Goal: Register for event/course

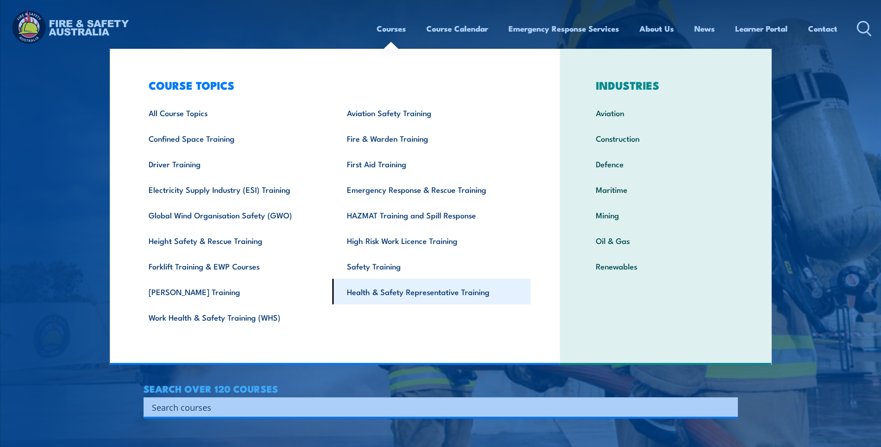
click at [369, 288] on link "Health & Safety Representative Training" at bounding box center [432, 292] width 198 height 26
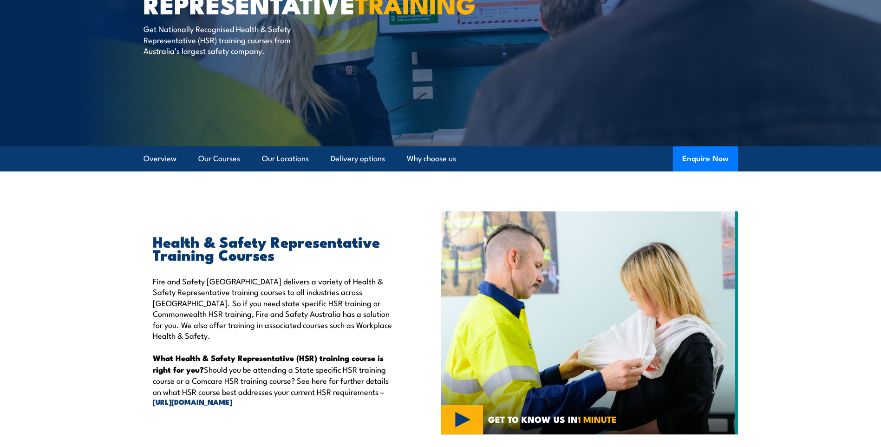
scroll to position [139, 0]
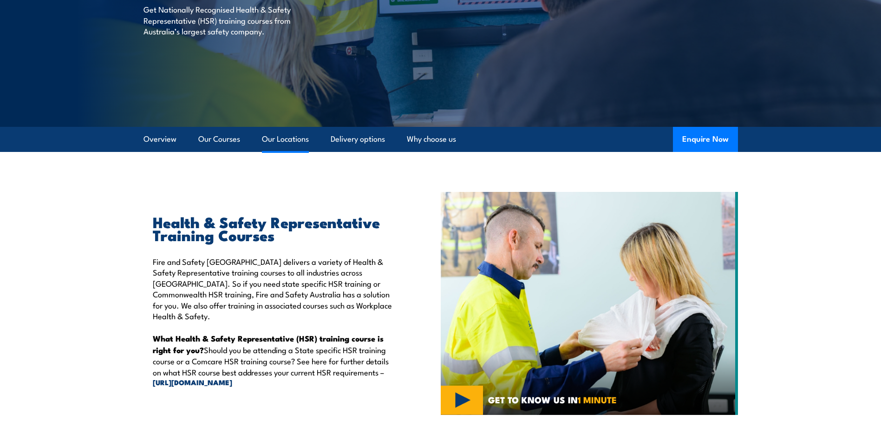
click at [287, 139] on link "Our Locations" at bounding box center [285, 139] width 47 height 25
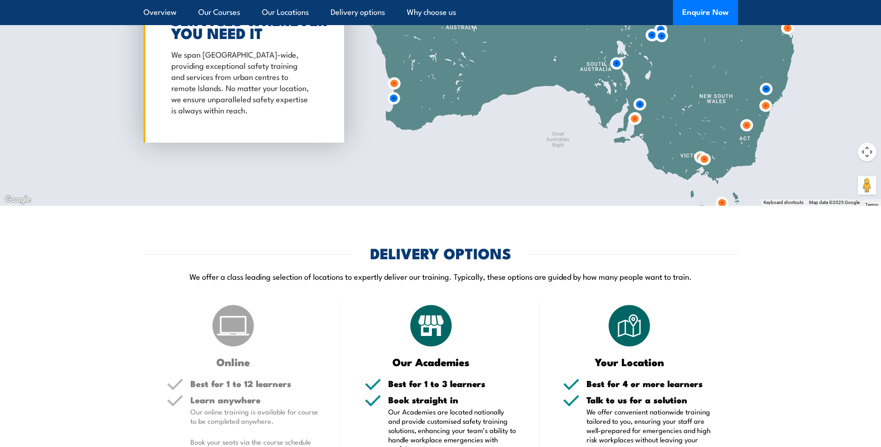
scroll to position [1821, 0]
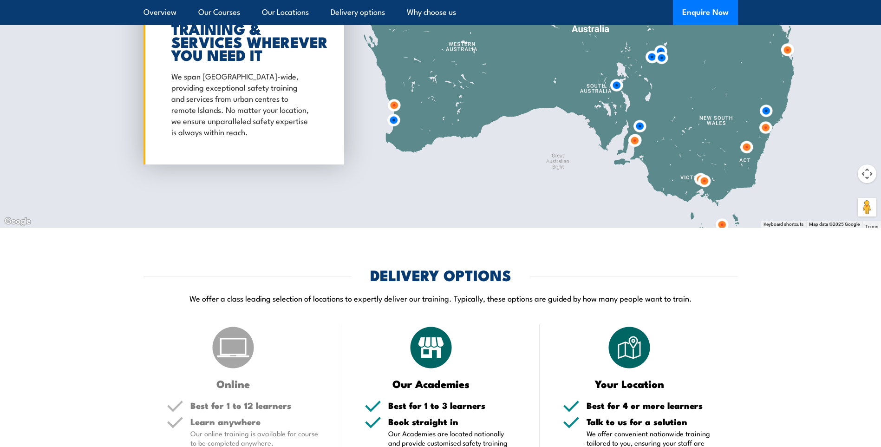
click at [698, 178] on img at bounding box center [704, 180] width 17 height 17
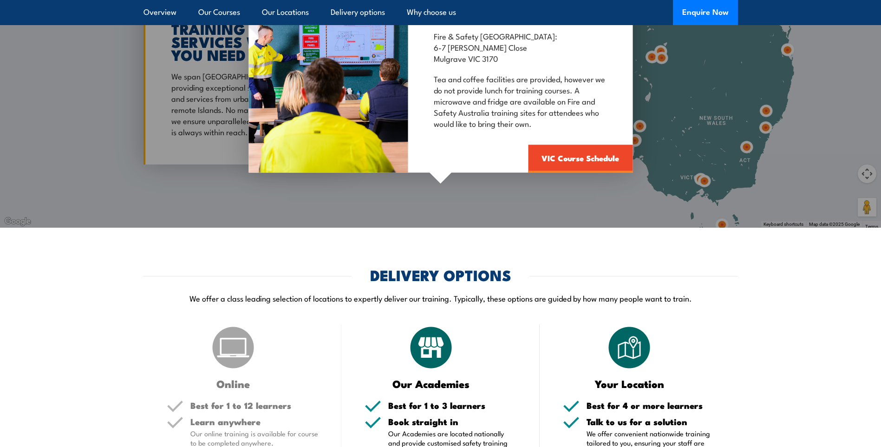
click at [705, 182] on div "Mulgrave Fire & Safety Australia: 6-7 Hartnett Close Mulgrave VIC 3170 Tea and …" at bounding box center [440, 72] width 881 height 309
click at [694, 176] on div "Mulgrave Fire & Safety Australia: 6-7 Hartnett Close Mulgrave VIC 3170 Tea and …" at bounding box center [440, 72] width 881 height 309
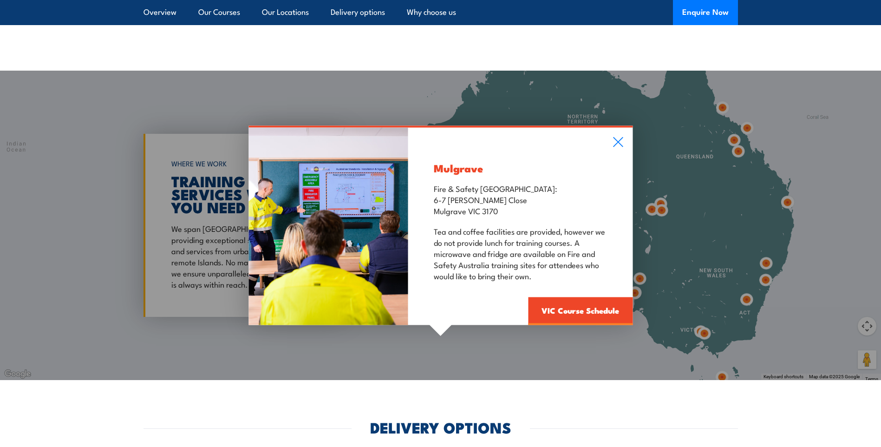
scroll to position [1635, 0]
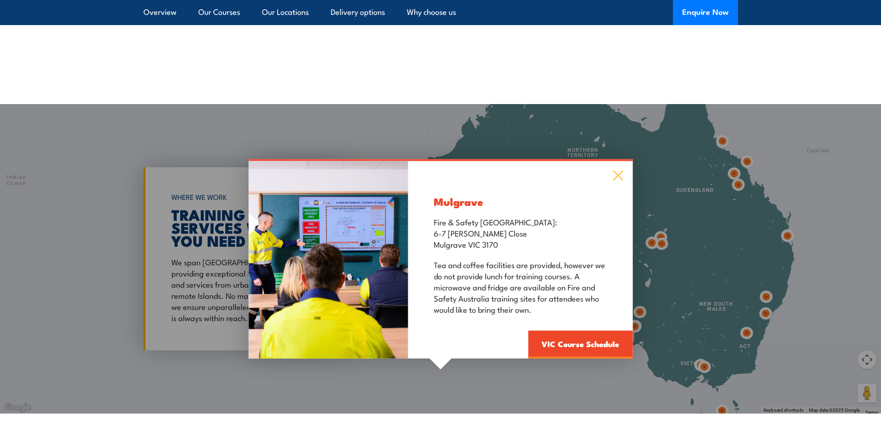
click at [615, 175] on icon at bounding box center [618, 175] width 11 height 10
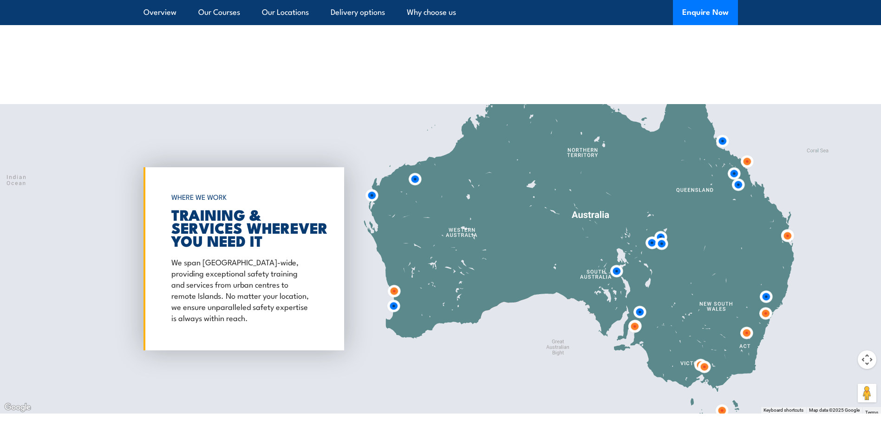
click at [696, 361] on img at bounding box center [704, 366] width 17 height 17
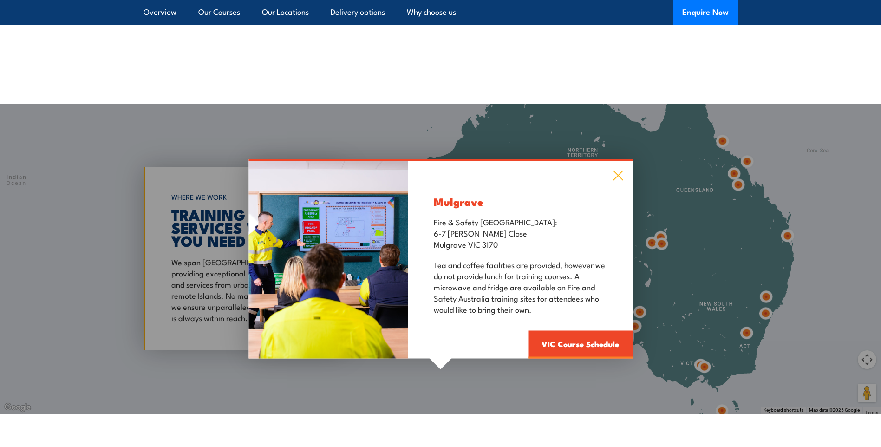
click at [615, 175] on icon at bounding box center [618, 175] width 11 height 10
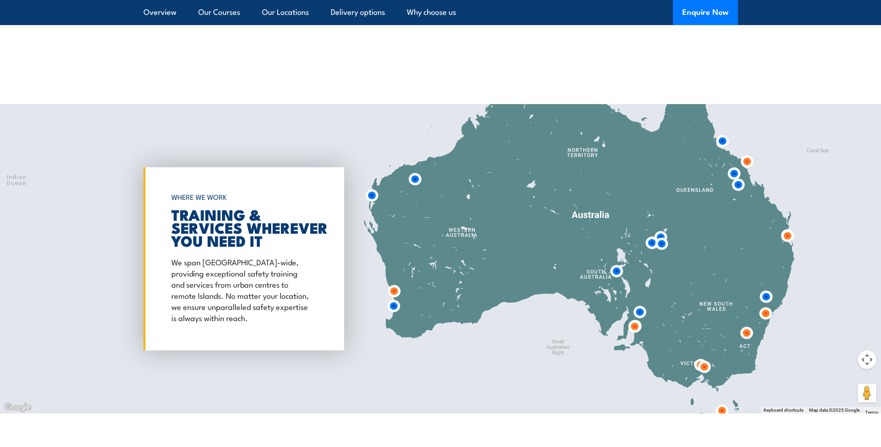
click at [707, 367] on img at bounding box center [704, 366] width 17 height 17
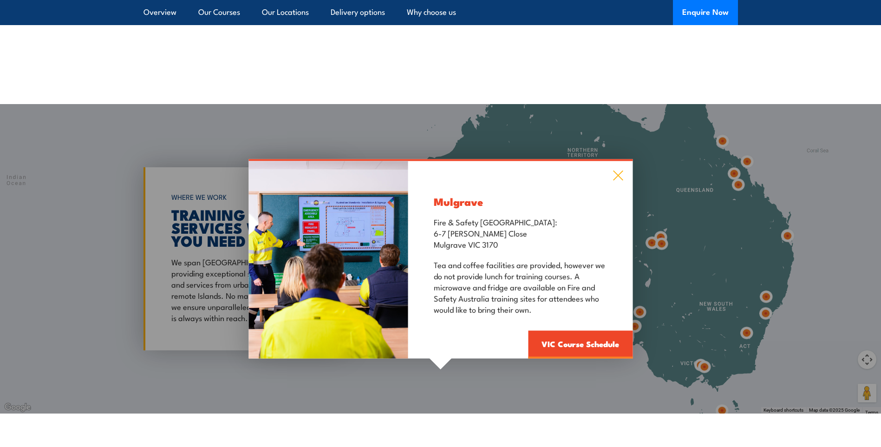
click at [619, 170] on icon at bounding box center [618, 175] width 11 height 10
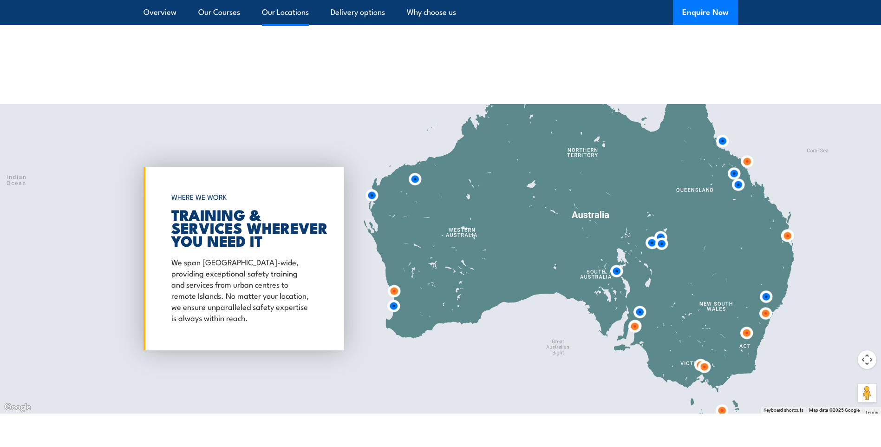
click at [296, 13] on link "Our Locations" at bounding box center [285, 12] width 47 height 25
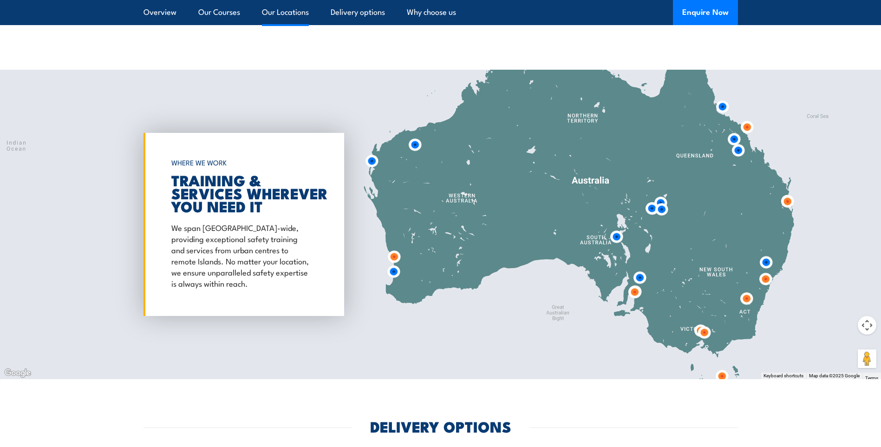
scroll to position [1682, 0]
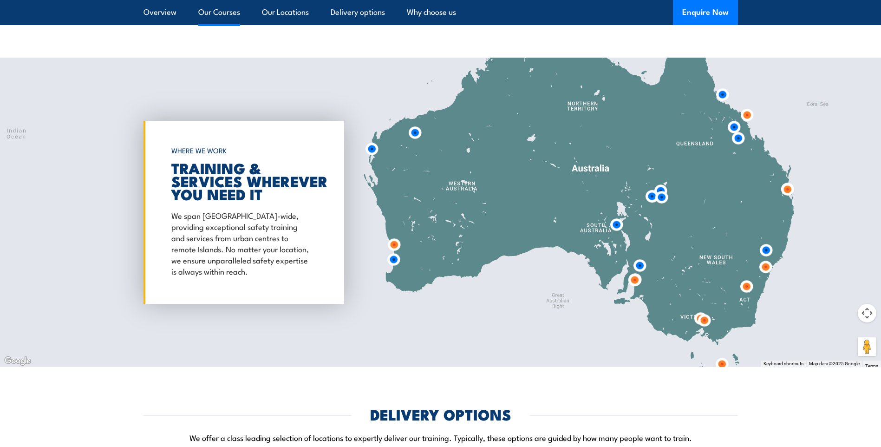
click at [222, 14] on link "Our Courses" at bounding box center [219, 12] width 42 height 25
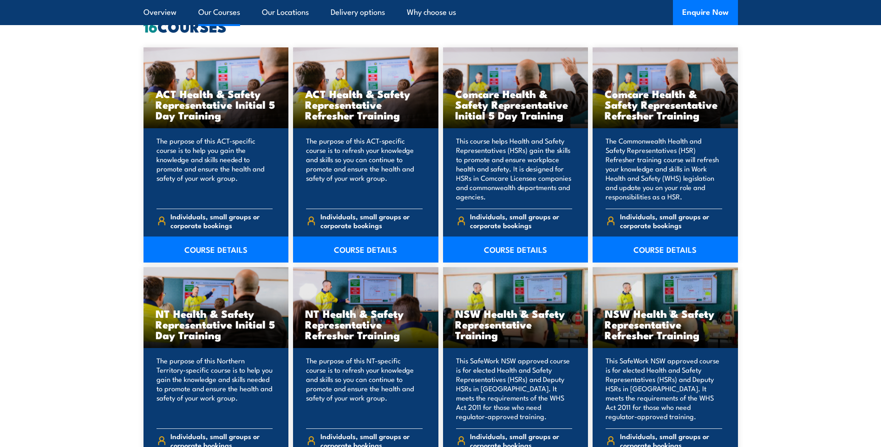
scroll to position [705, 0]
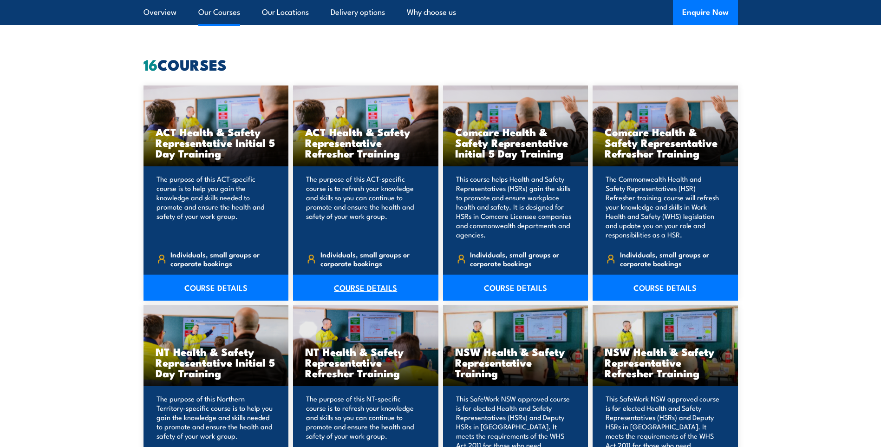
click at [366, 287] on link "COURSE DETAILS" at bounding box center [365, 287] width 145 height 26
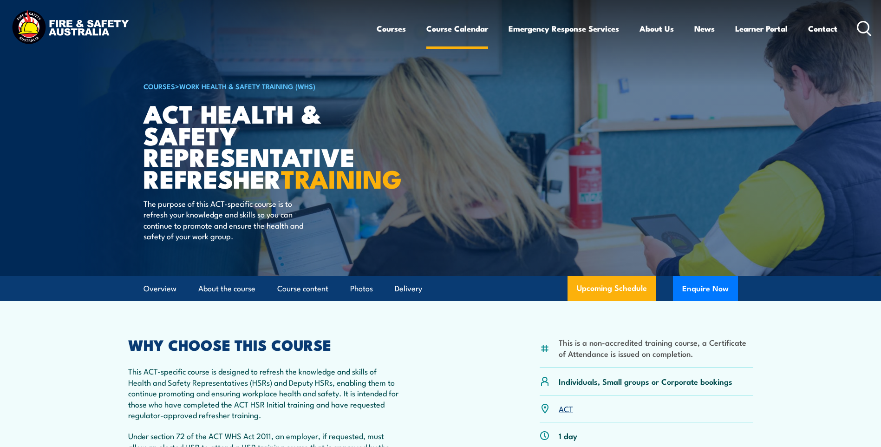
click at [443, 29] on link "Course Calendar" at bounding box center [457, 28] width 62 height 25
click at [463, 30] on link "Course Calendar" at bounding box center [457, 28] width 62 height 25
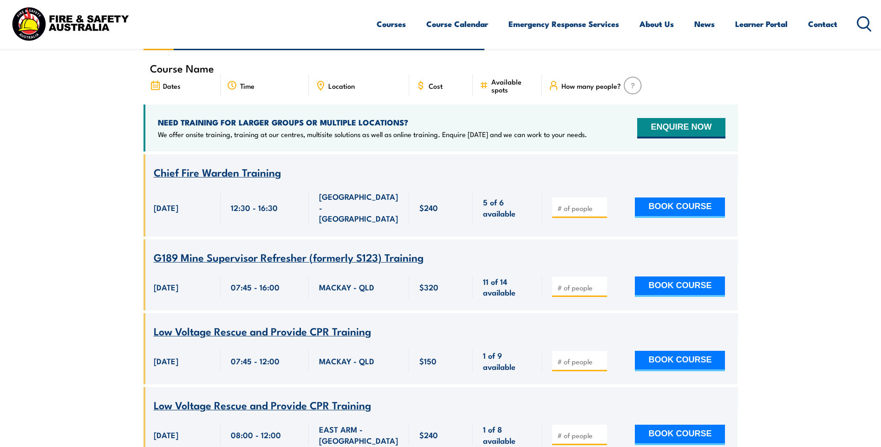
scroll to position [325, 0]
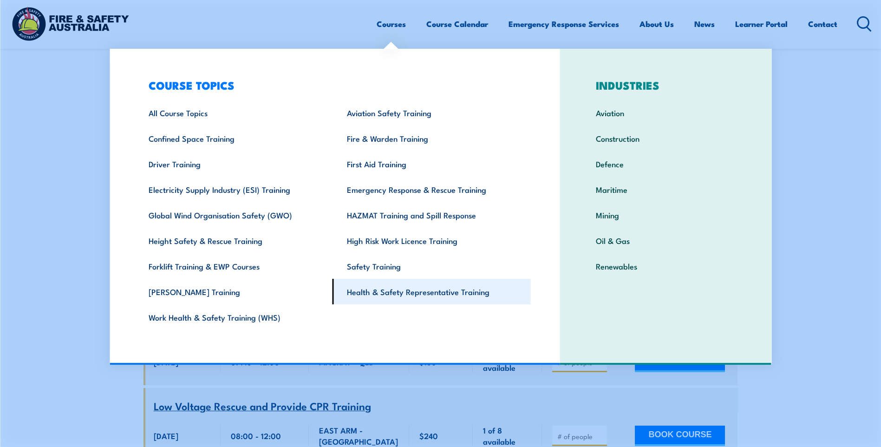
click at [365, 294] on link "Health & Safety Representative Training" at bounding box center [432, 292] width 198 height 26
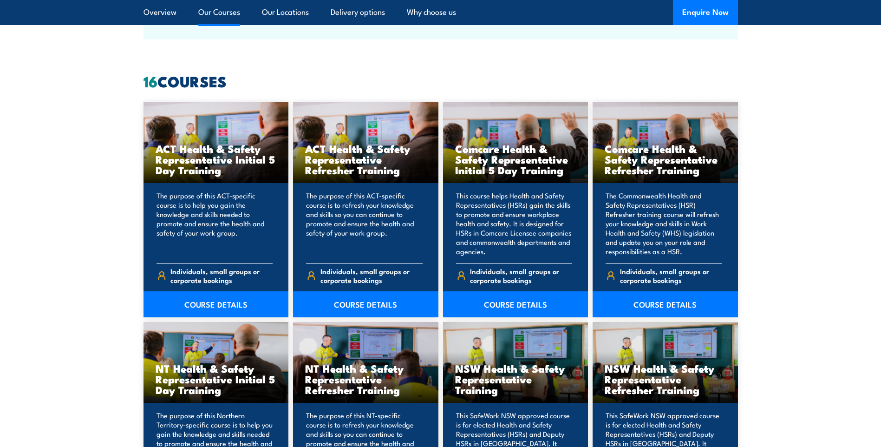
scroll to position [697, 0]
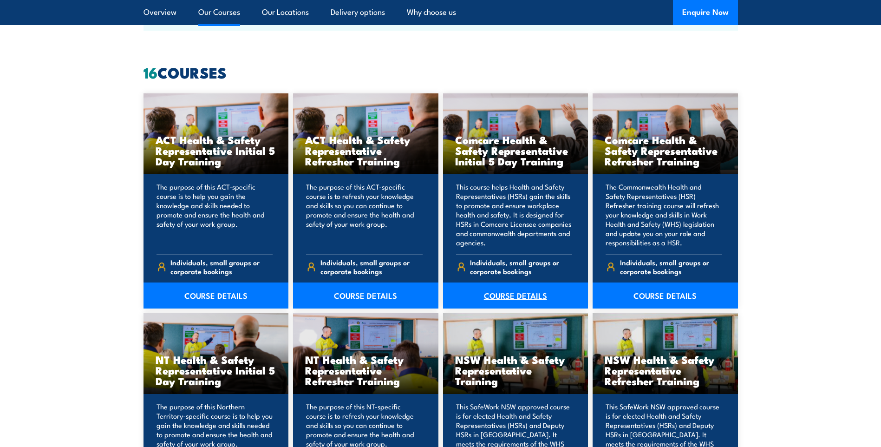
click at [543, 292] on link "COURSE DETAILS" at bounding box center [515, 295] width 145 height 26
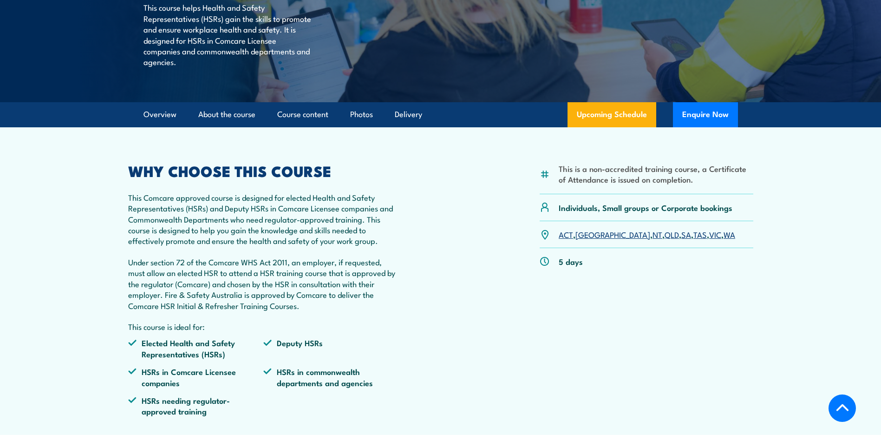
scroll to position [232, 0]
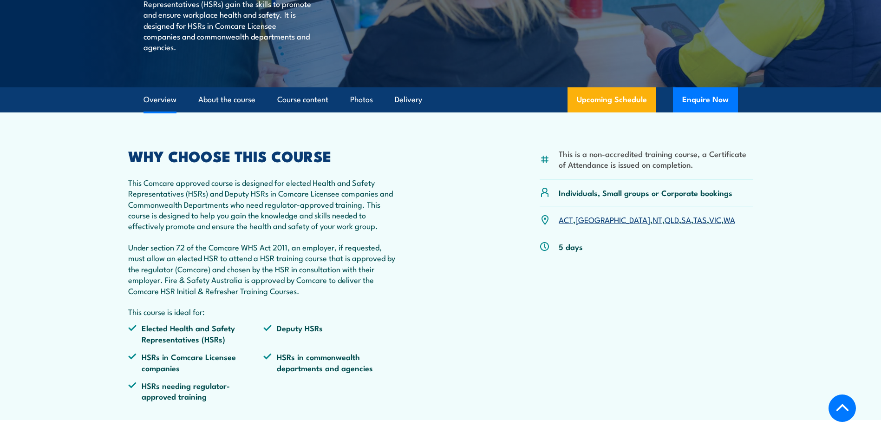
click at [709, 220] on link "VIC" at bounding box center [715, 219] width 12 height 11
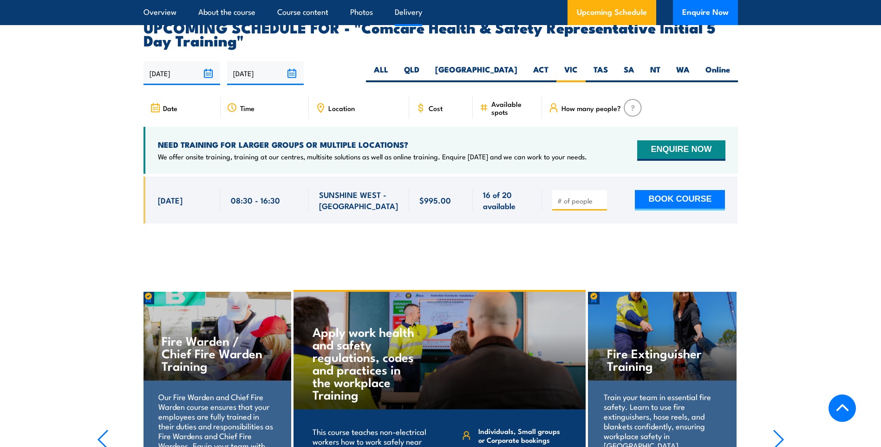
scroll to position [1587, 0]
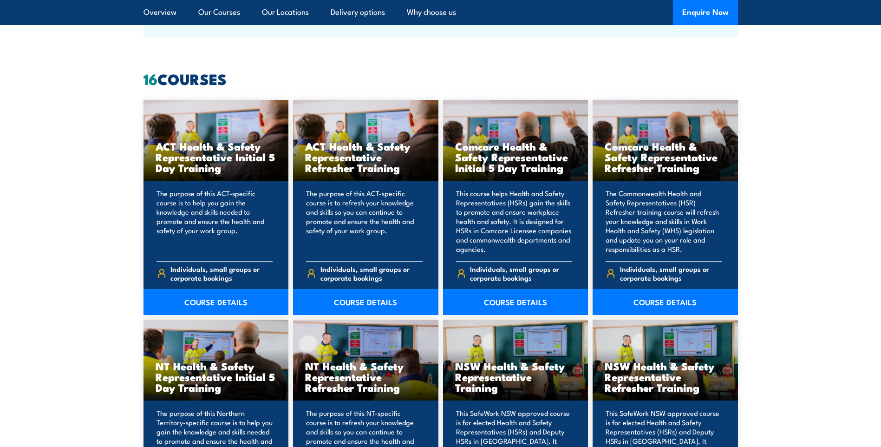
scroll to position [697, 0]
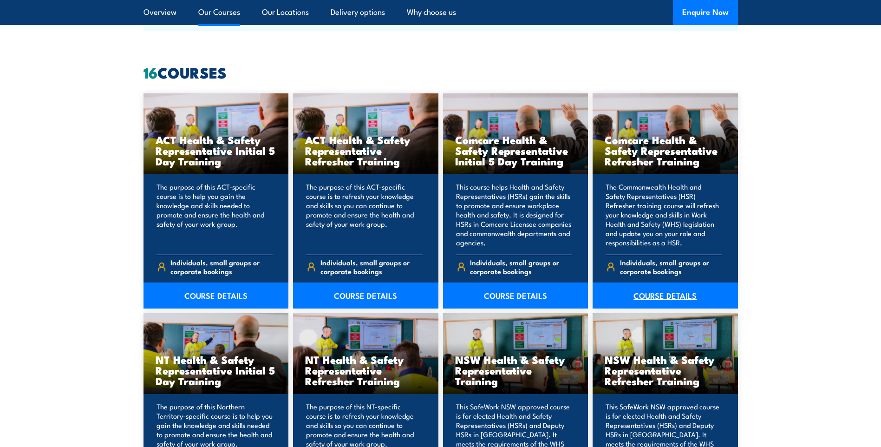
click at [685, 293] on link "COURSE DETAILS" at bounding box center [665, 295] width 145 height 26
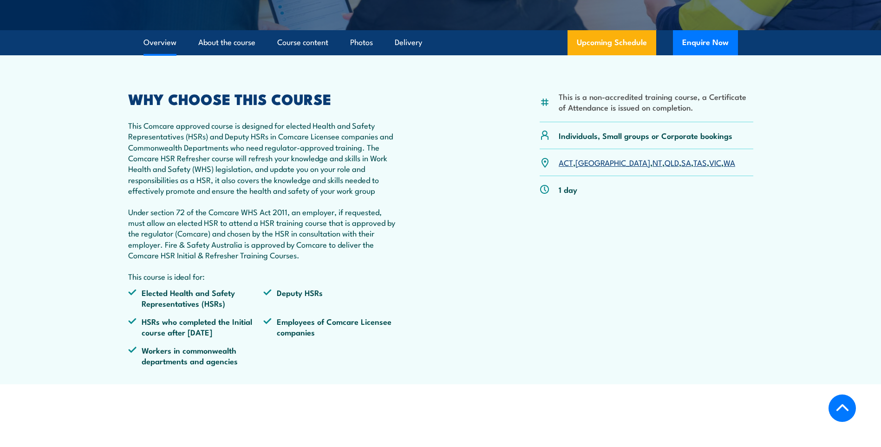
scroll to position [279, 0]
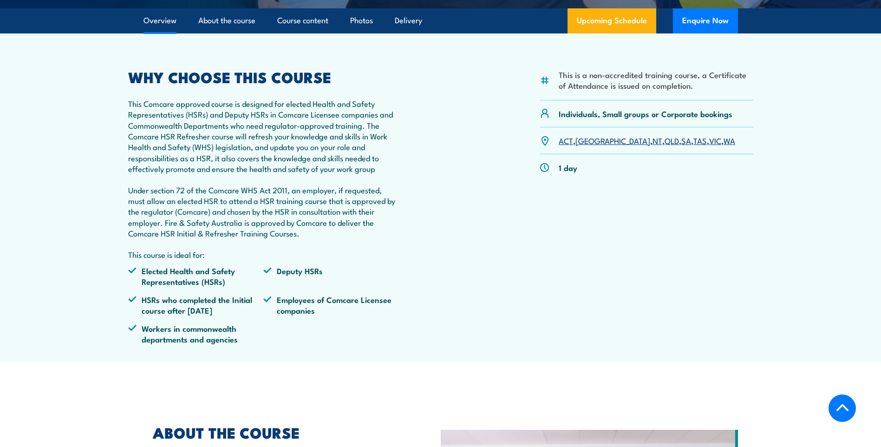
click at [709, 146] on link "VIC" at bounding box center [715, 140] width 12 height 11
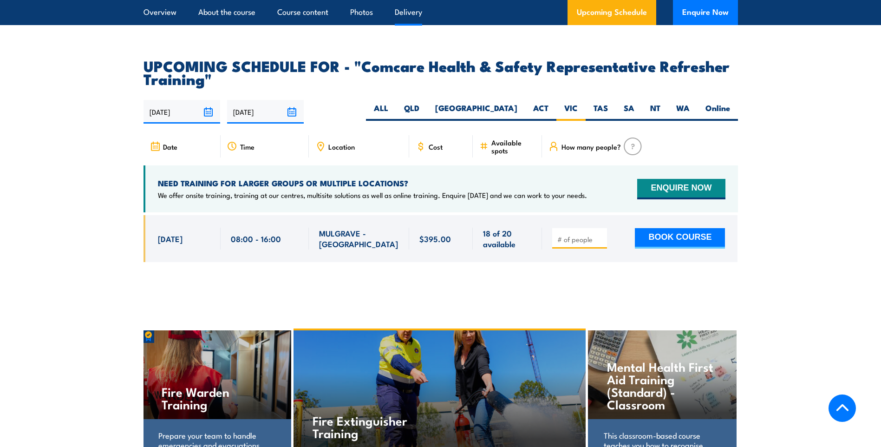
scroll to position [1625, 0]
